Goal: Task Accomplishment & Management: Manage account settings

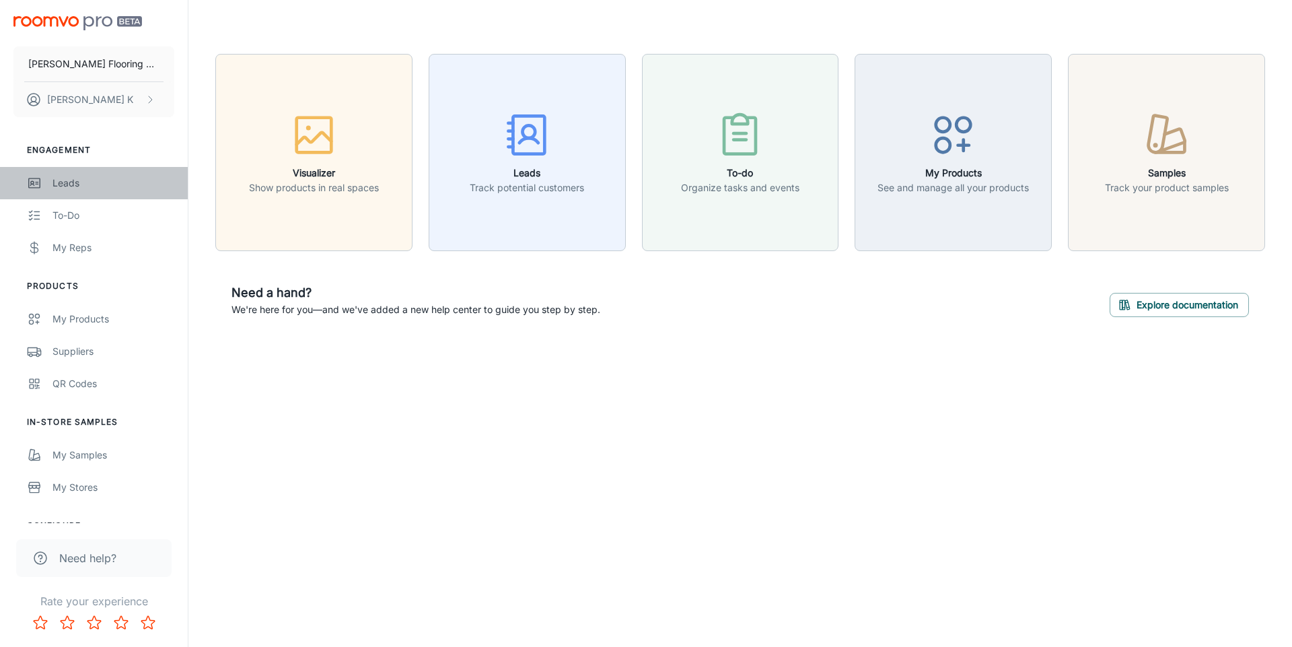
click at [65, 181] on div "Leads" at bounding box center [114, 183] width 122 height 15
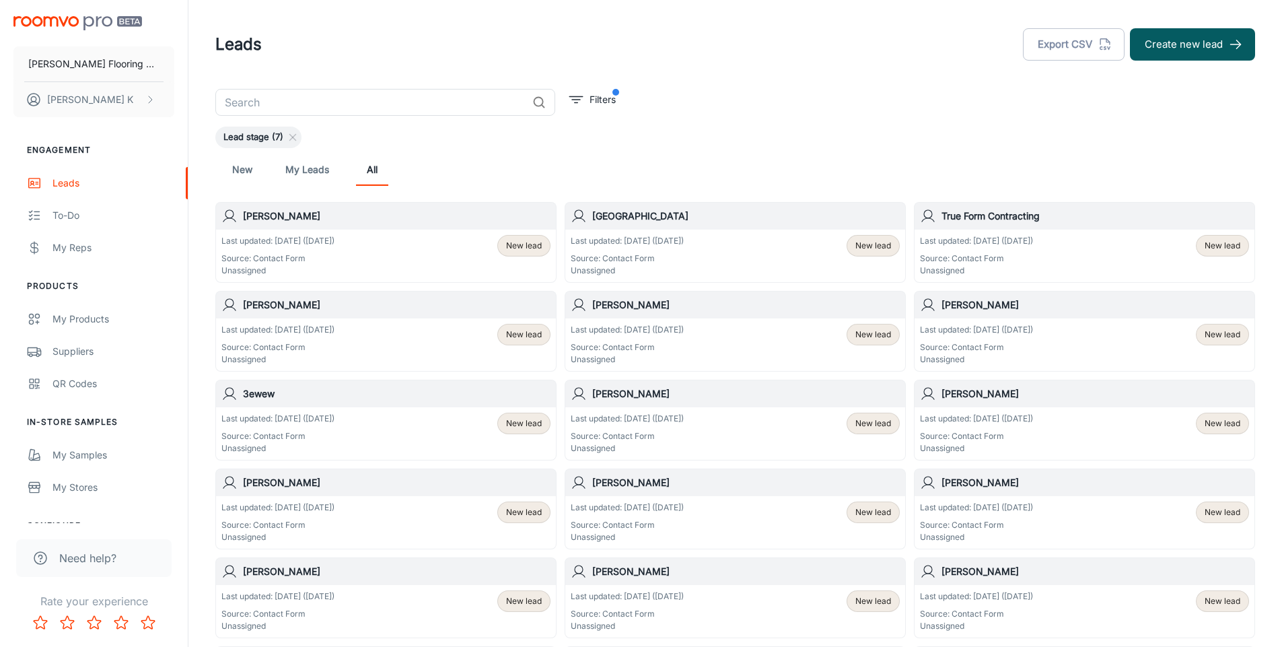
click at [1001, 254] on p "Source: Contact Form" at bounding box center [976, 258] width 113 height 12
click at [335, 339] on div "Last updated: [DATE] ([DATE]) Source: Contact Form Unassigned" at bounding box center [277, 345] width 113 height 42
click at [608, 320] on div "Last updated: [DATE] ([DATE]) Source: Contact Form Unassigned New lead" at bounding box center [735, 344] width 340 height 53
click at [944, 339] on div "Last updated: [DATE] ([DATE]) Source: Contact Form Unassigned" at bounding box center [976, 345] width 113 height 42
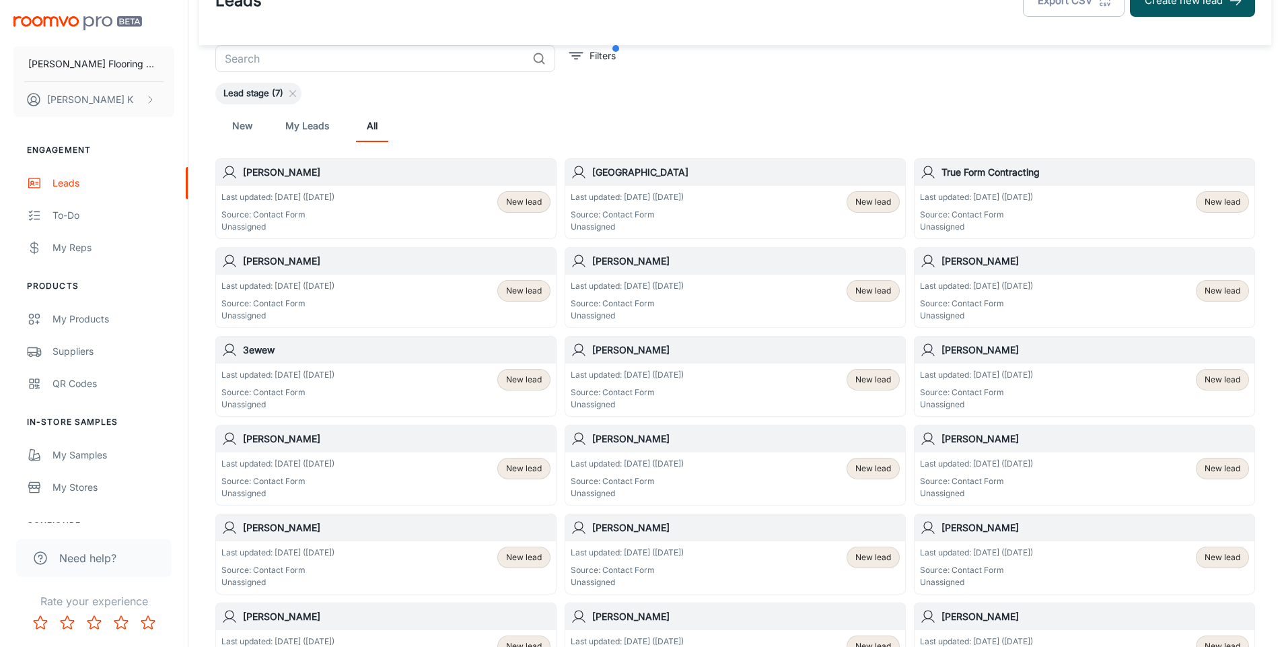
scroll to position [67, 0]
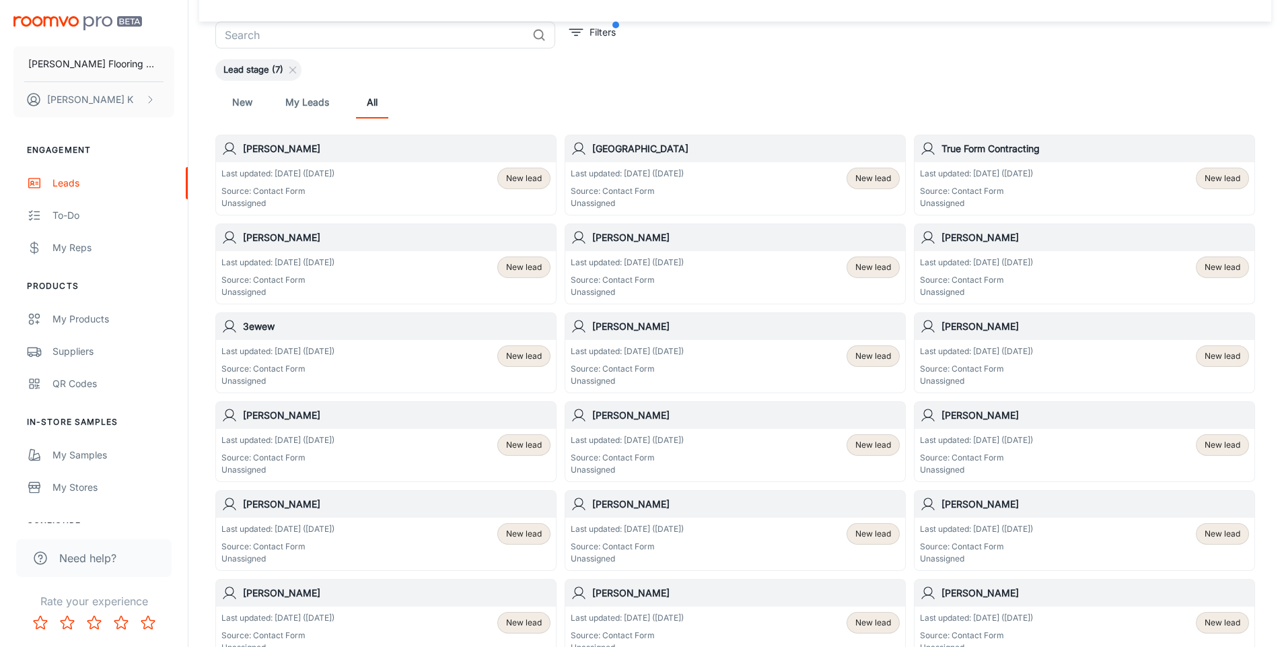
click at [942, 177] on p "Last updated: [DATE] ([DATE])" at bounding box center [976, 174] width 113 height 12
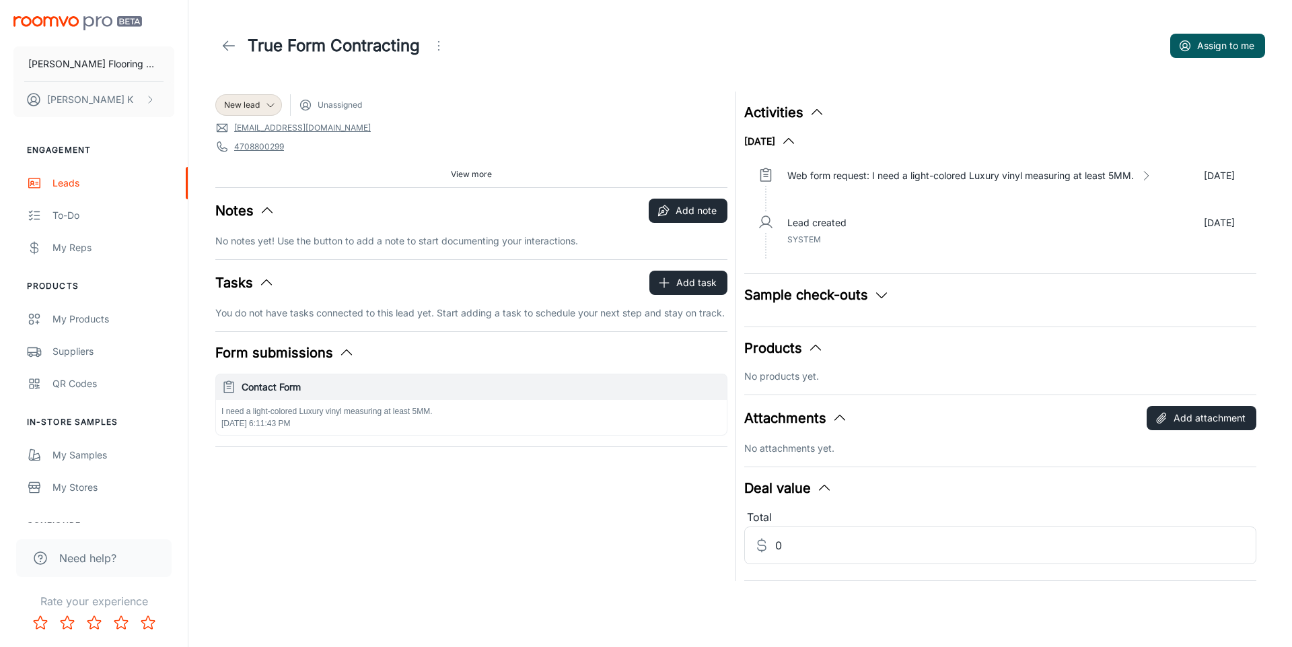
click at [229, 48] on icon at bounding box center [229, 46] width 16 height 16
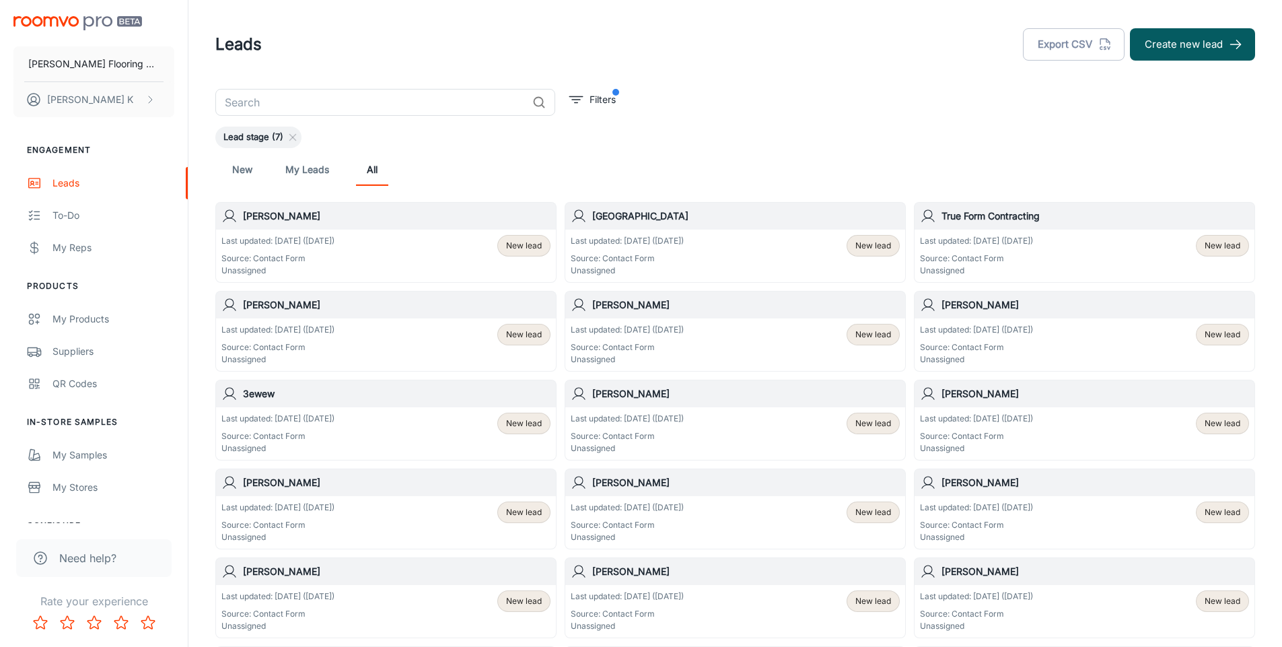
click at [621, 256] on p "Source: Contact Form" at bounding box center [627, 258] width 113 height 12
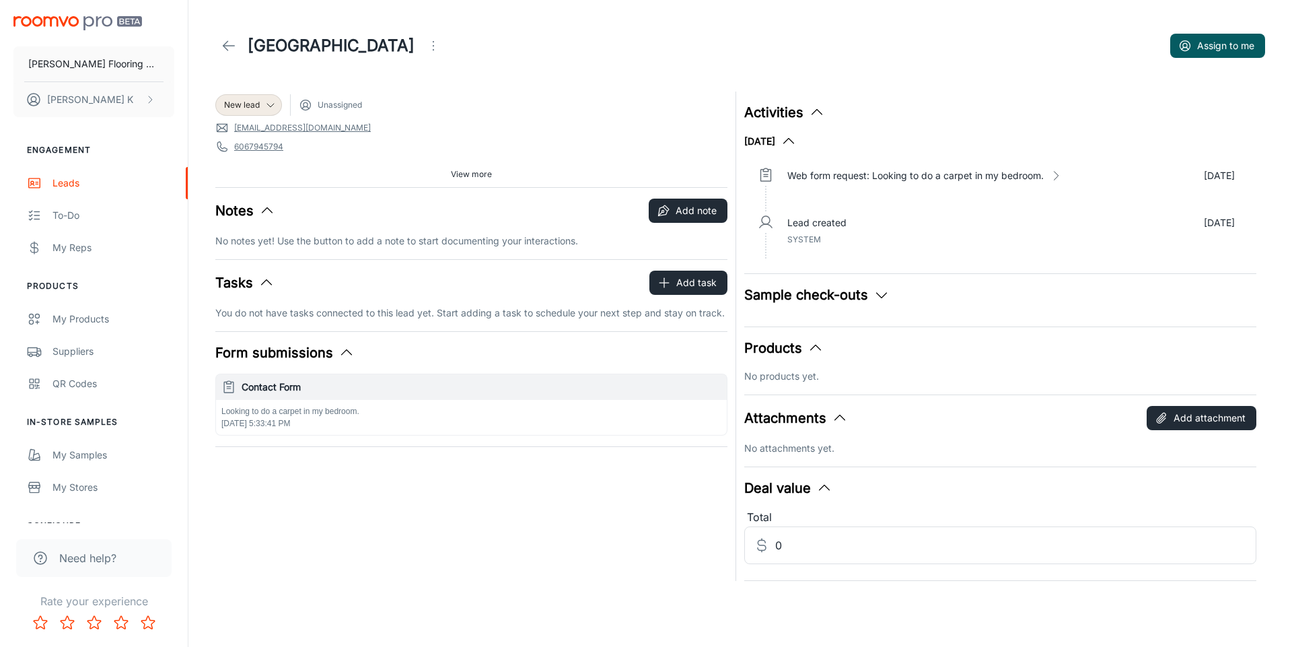
click at [221, 47] on icon at bounding box center [229, 46] width 16 height 16
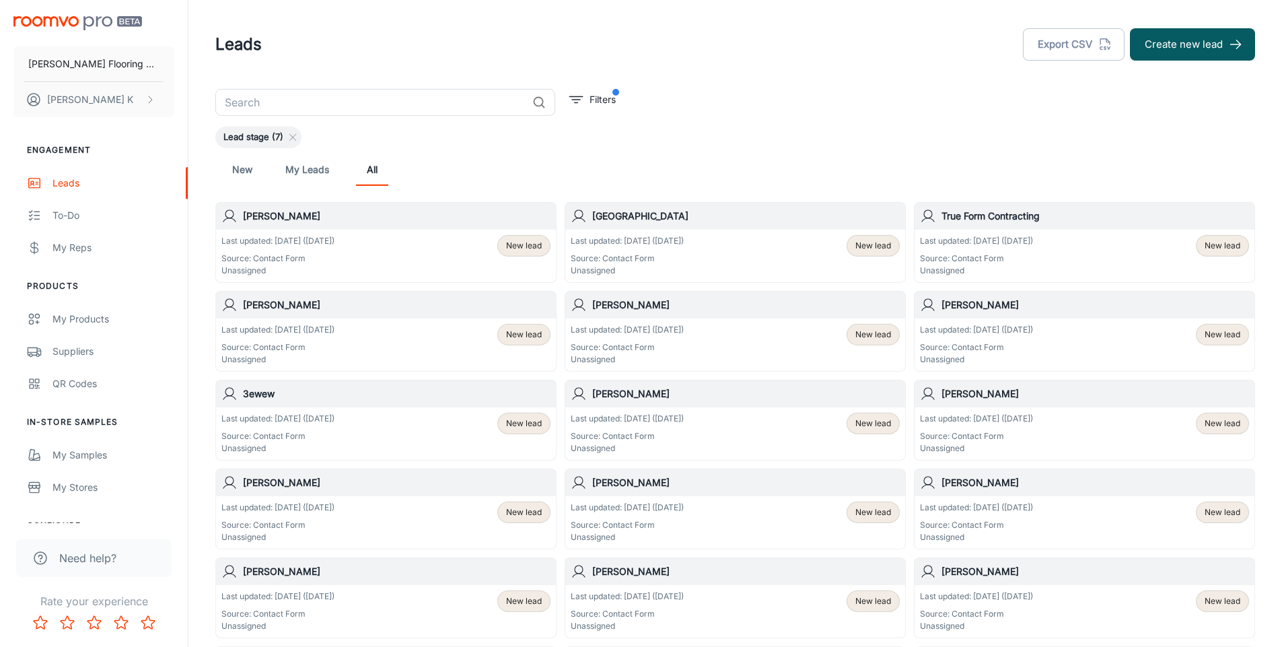
click at [306, 242] on p "Last updated: [DATE] ([DATE])" at bounding box center [277, 241] width 113 height 12
